Goal: Transaction & Acquisition: Purchase product/service

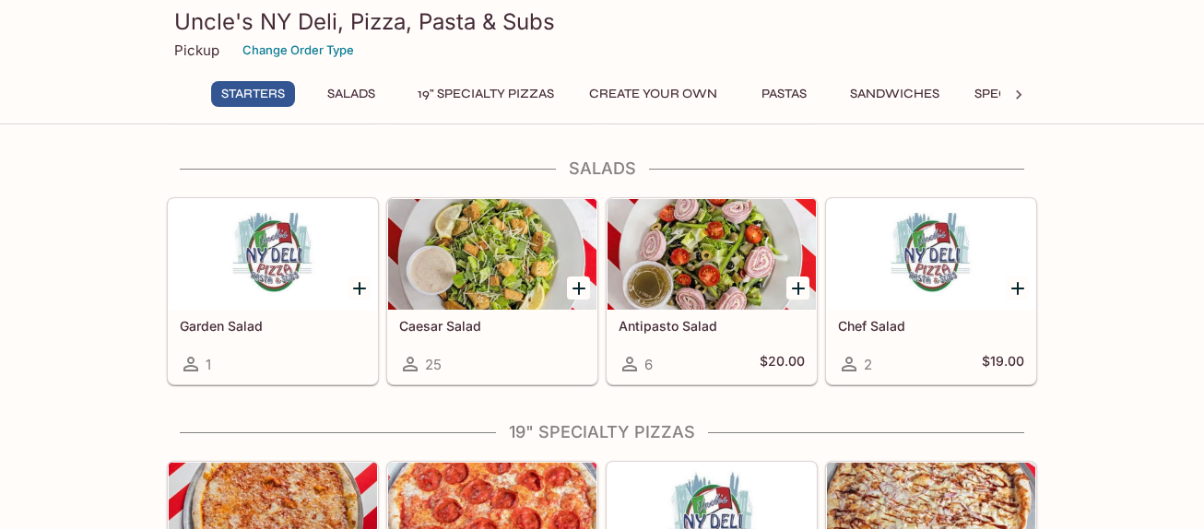
scroll to position [455, 0]
click at [360, 275] on div at bounding box center [359, 288] width 38 height 38
click at [360, 287] on icon "Add Garden Salad" at bounding box center [359, 288] width 13 height 13
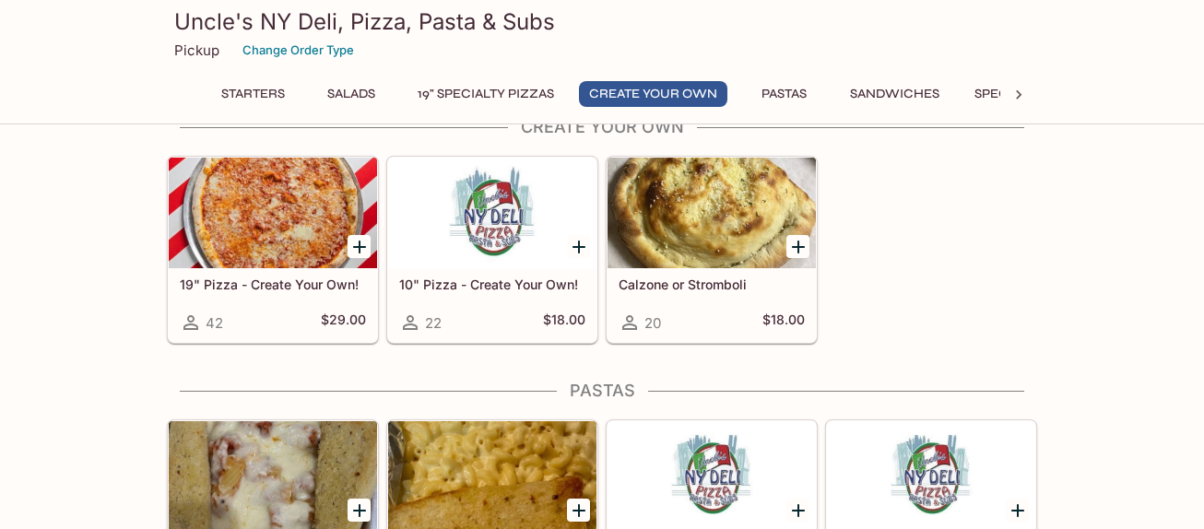
scroll to position [1621, 0]
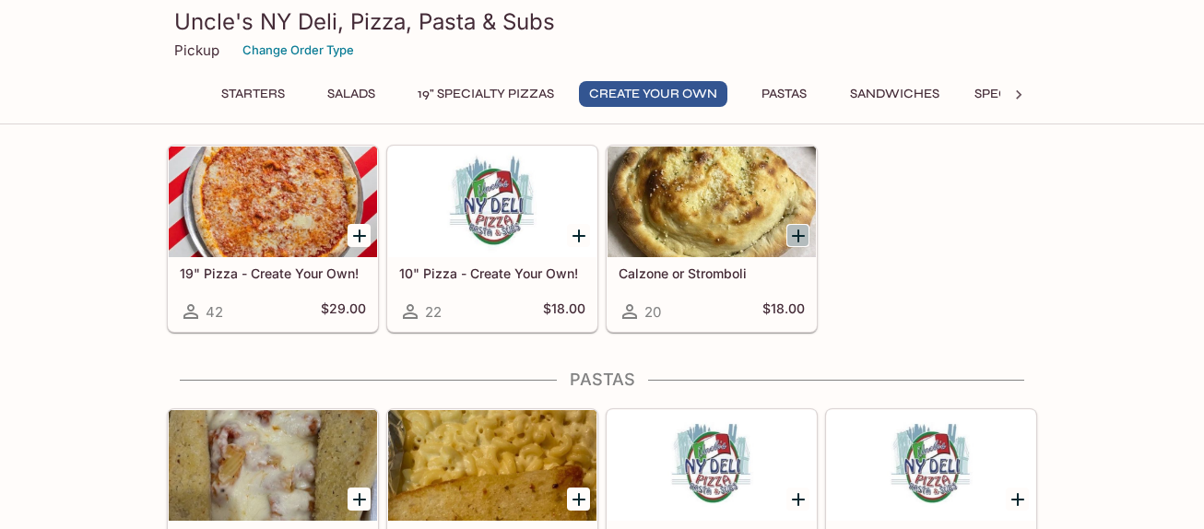
click at [793, 234] on icon "Add Calzone or Stromboli" at bounding box center [798, 236] width 22 height 22
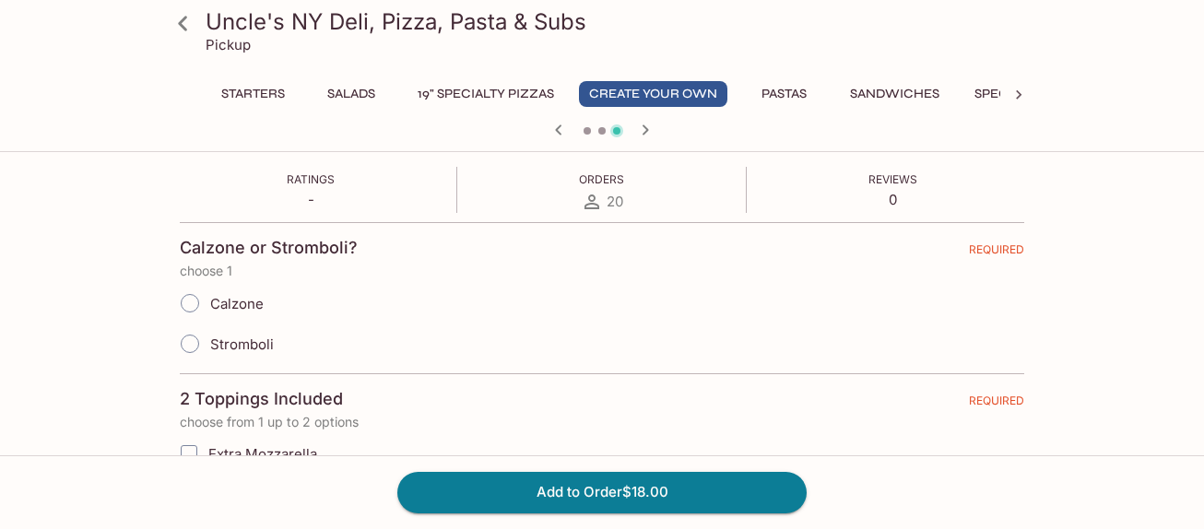
scroll to position [340, 0]
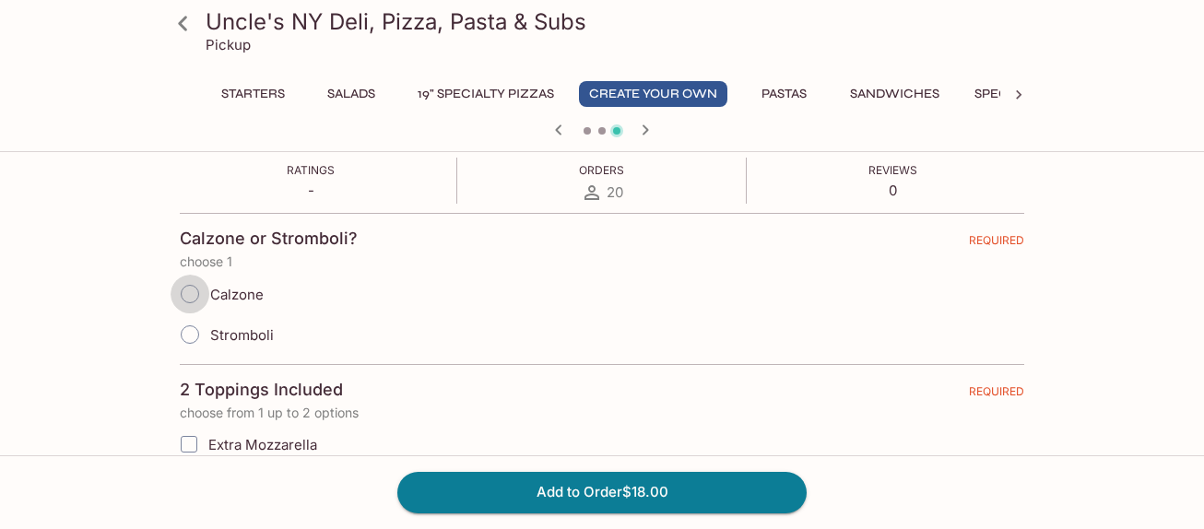
click at [197, 292] on input "Calzone" at bounding box center [190, 294] width 39 height 39
radio input "true"
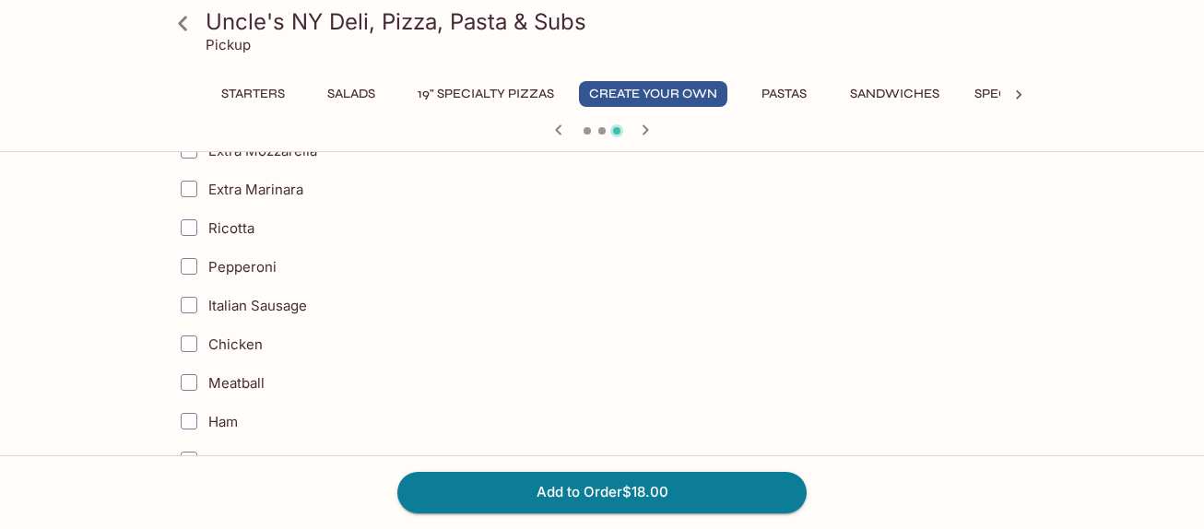
scroll to position [642, 0]
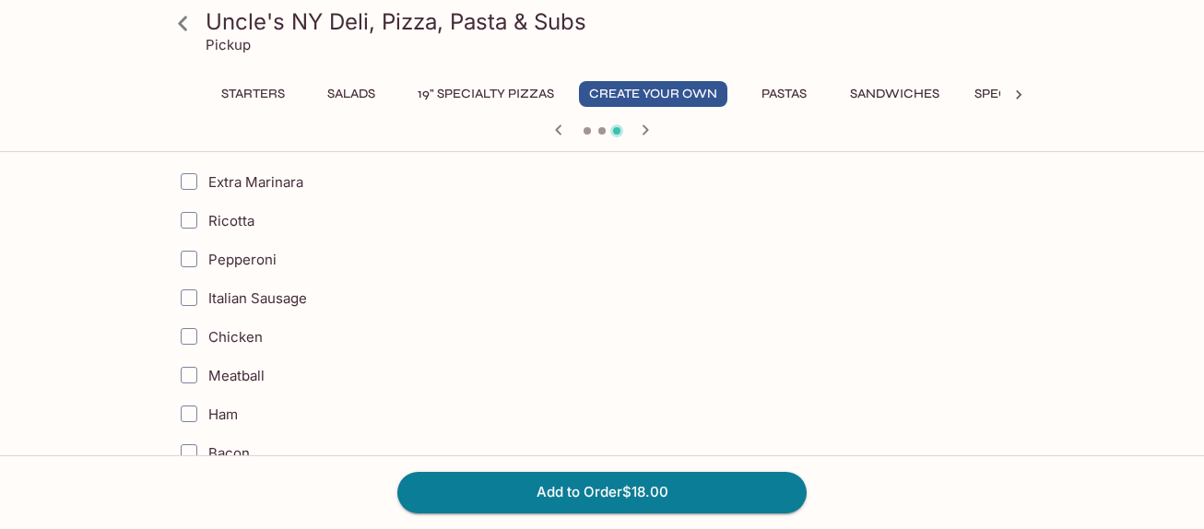
click at [188, 292] on input "Italian Sausage" at bounding box center [189, 297] width 37 height 37
checkbox input "true"
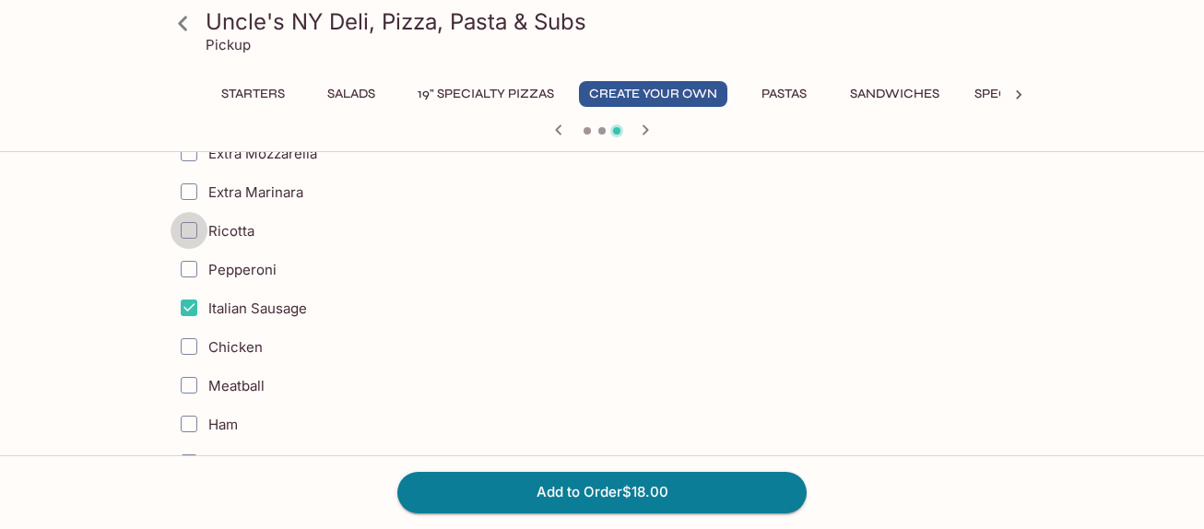
click at [193, 228] on input "Ricotta" at bounding box center [189, 230] width 37 height 37
checkbox input "true"
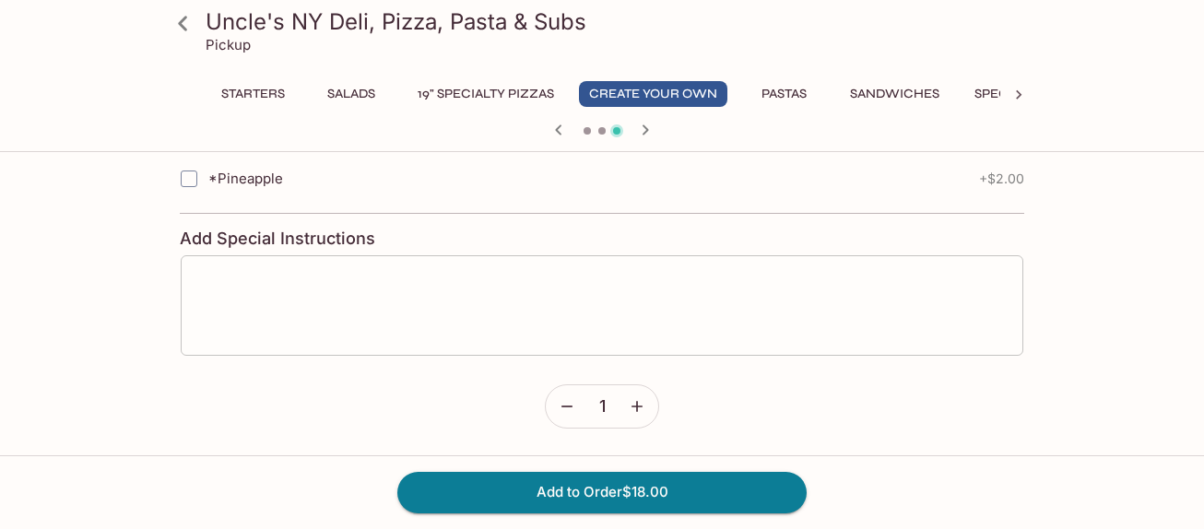
scroll to position [2244, 0]
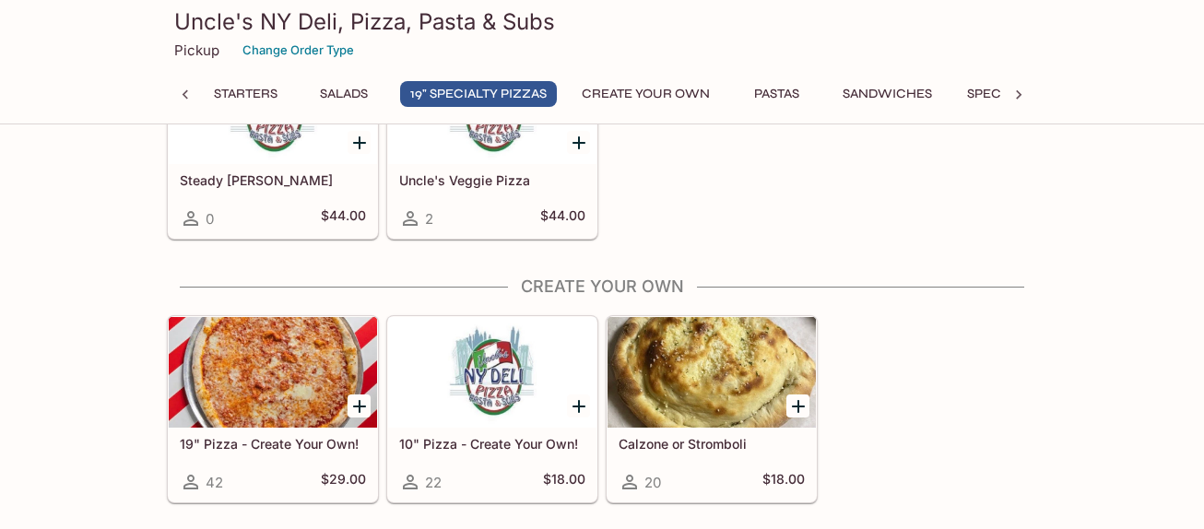
scroll to position [1457, 0]
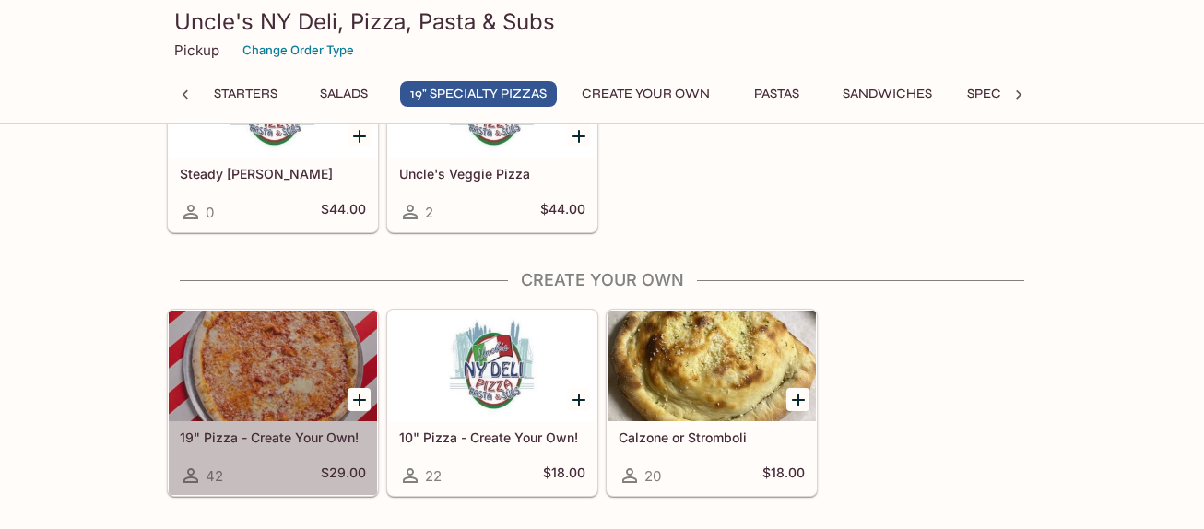
click at [299, 364] on div at bounding box center [273, 366] width 208 height 111
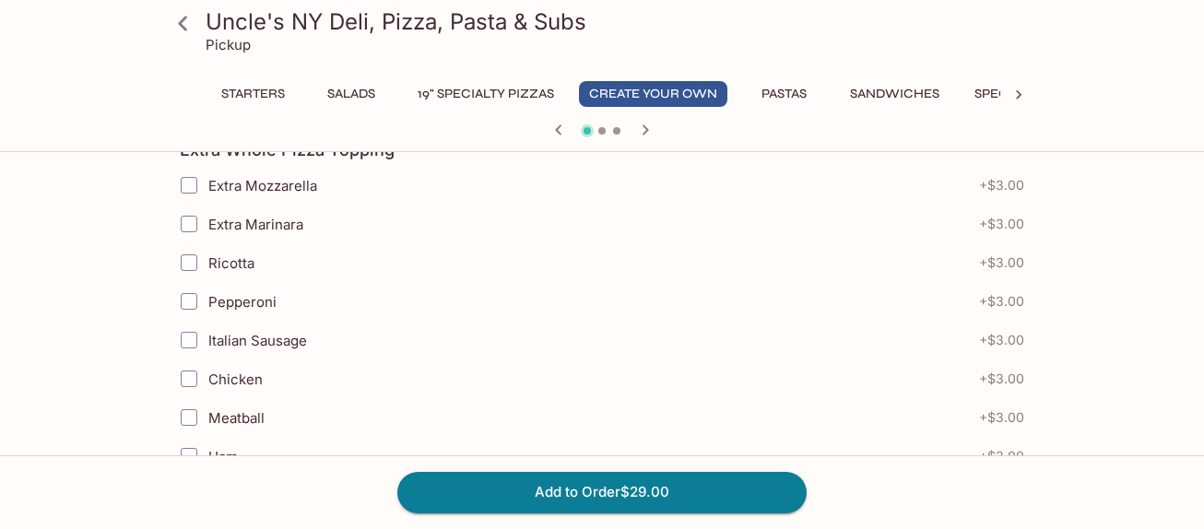
scroll to position [430, 0]
click at [183, 338] on input "Italian Sausage" at bounding box center [189, 339] width 37 height 37
checkbox input "true"
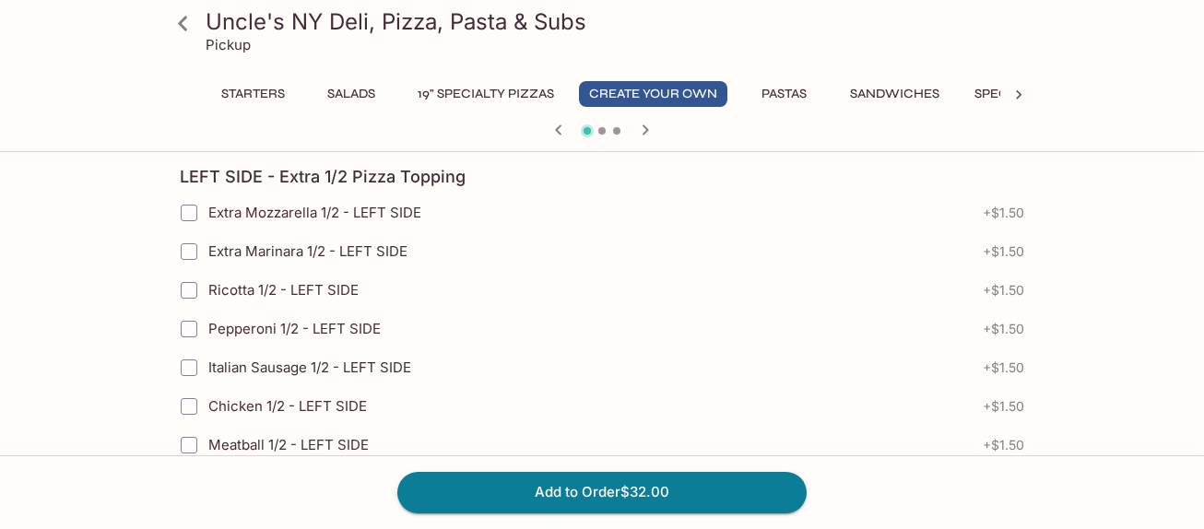
scroll to position [1269, 0]
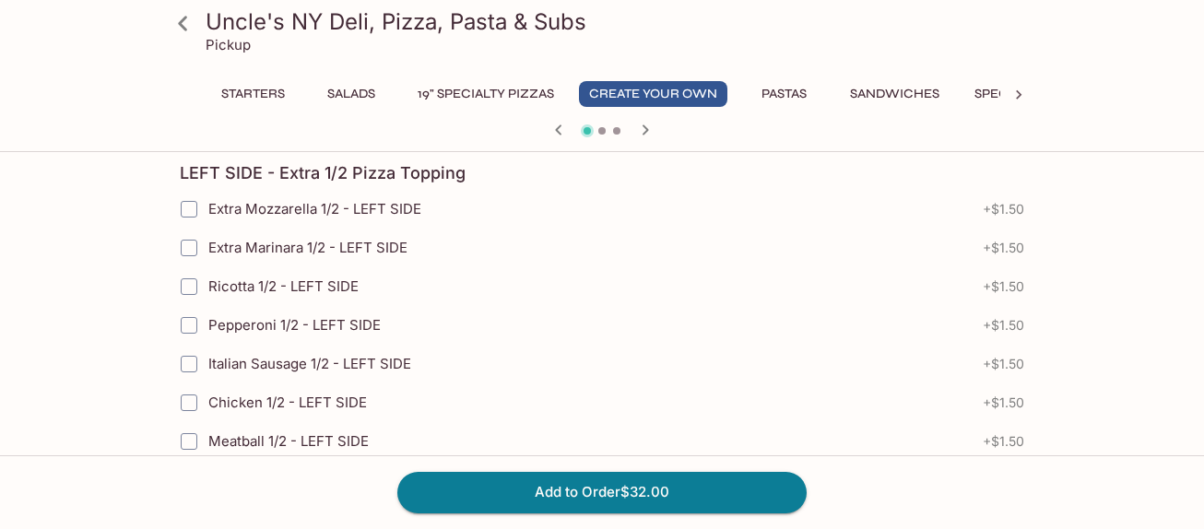
click at [194, 289] on input "Ricotta 1/2 - LEFT SIDE" at bounding box center [189, 286] width 37 height 37
checkbox input "true"
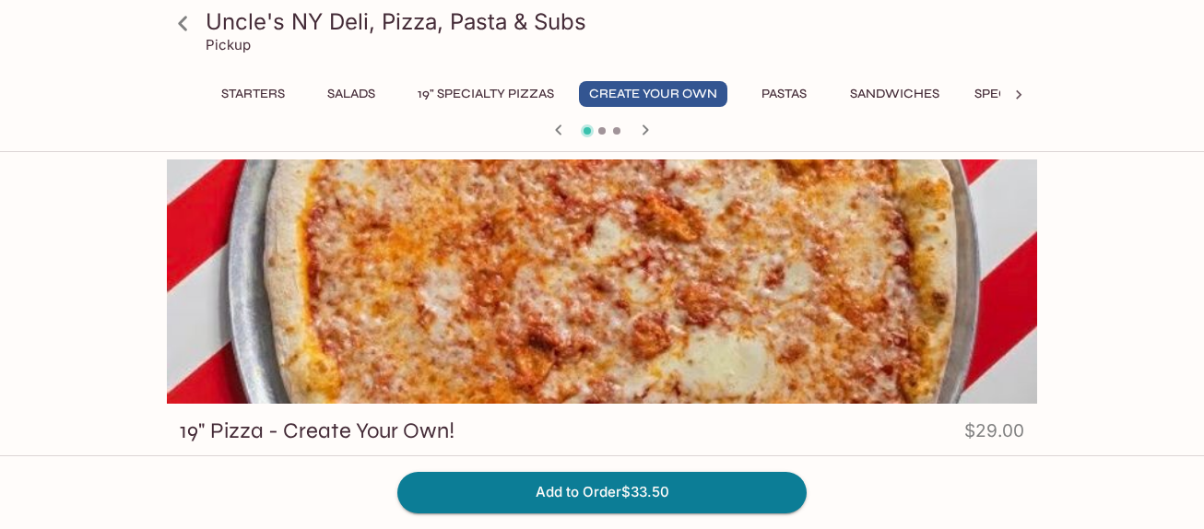
scroll to position [0, 0]
click at [353, 100] on button "Salads" at bounding box center [351, 94] width 83 height 26
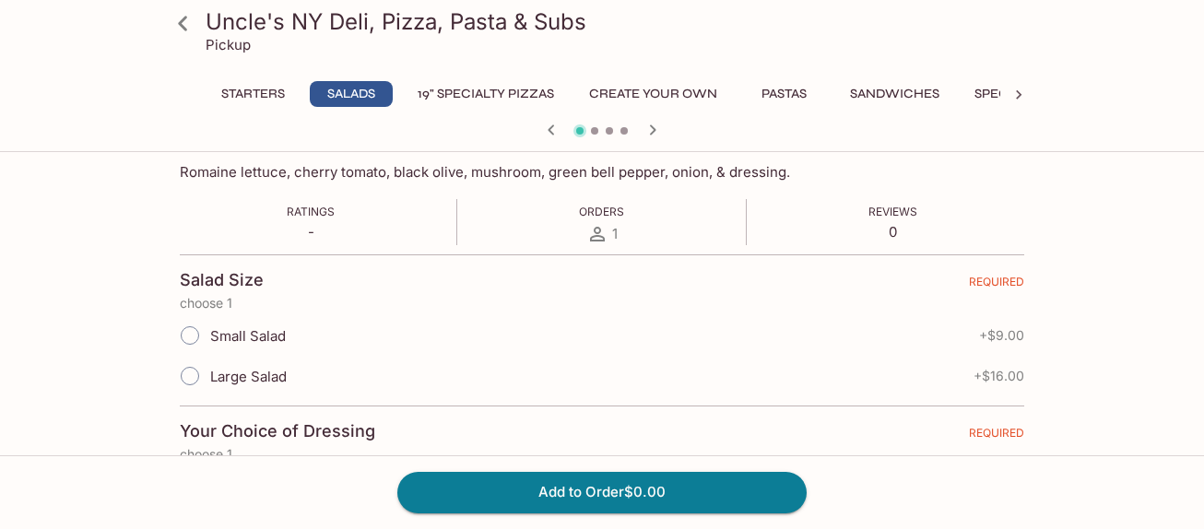
scroll to position [311, 0]
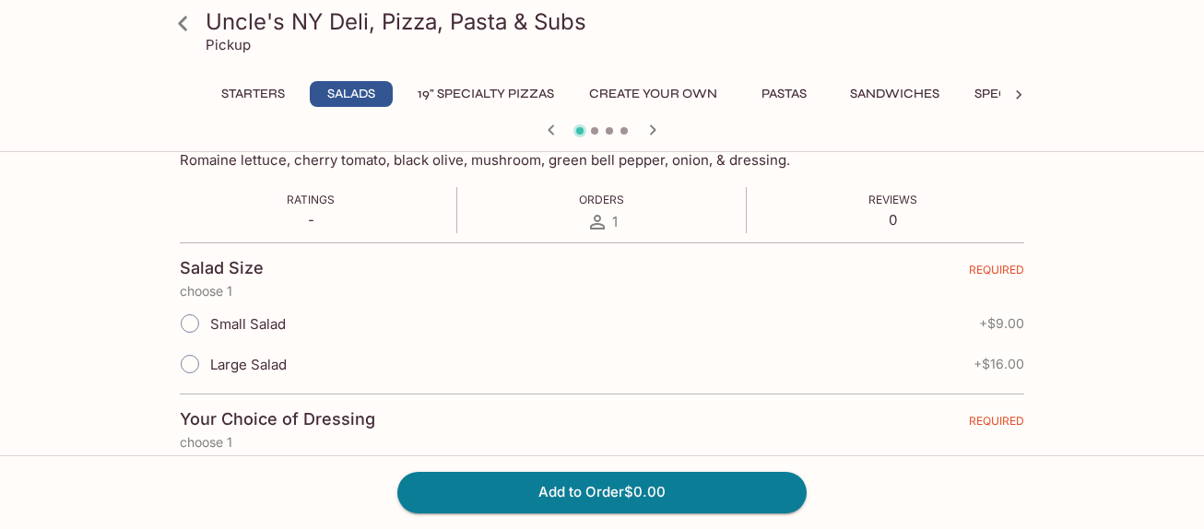
click at [188, 328] on input "Small Salad" at bounding box center [190, 323] width 39 height 39
radio input "true"
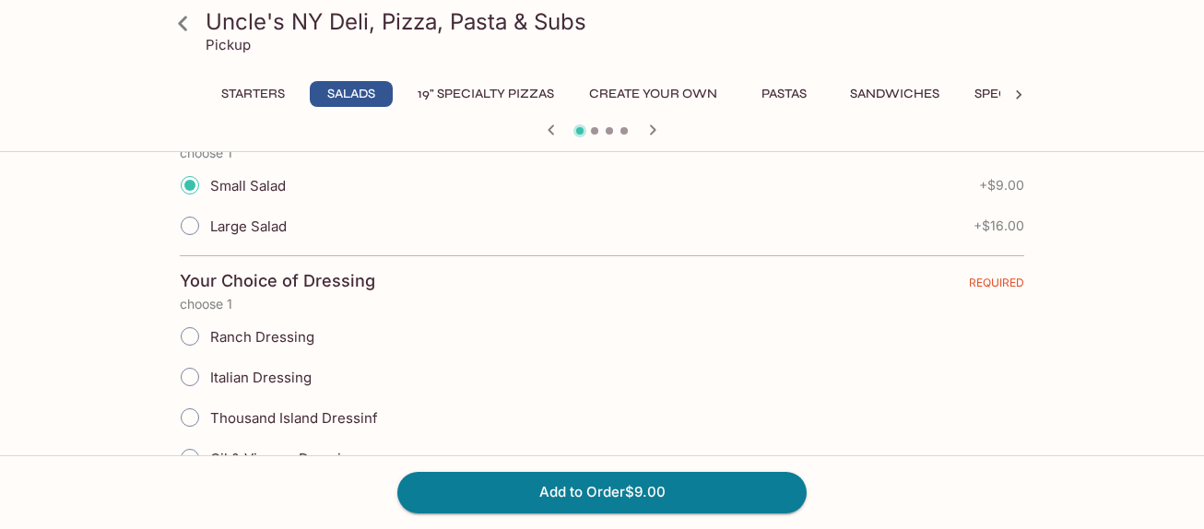
scroll to position [454, 1]
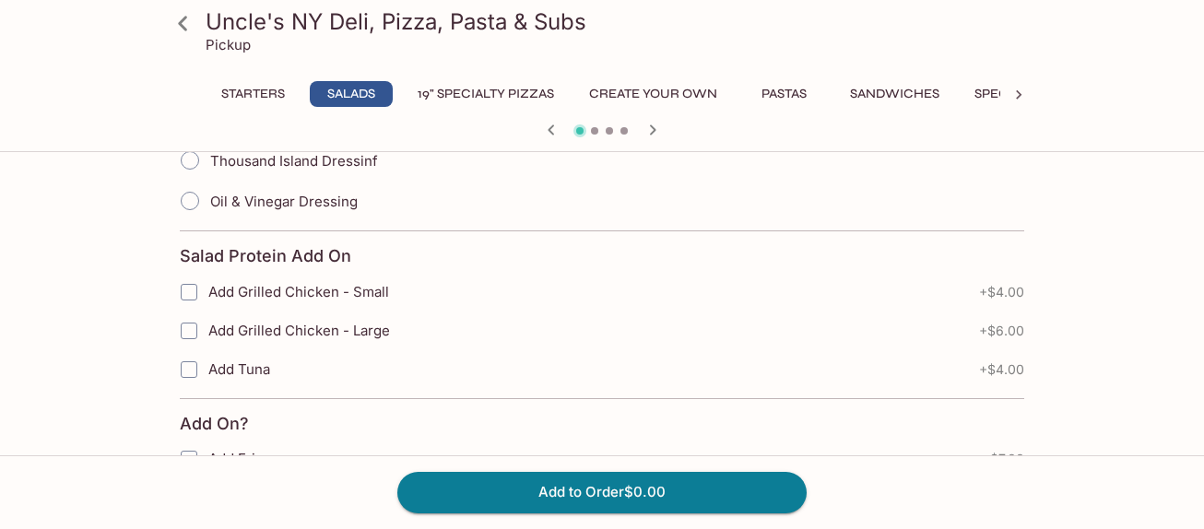
scroll to position [713, 0]
